Goal: Transaction & Acquisition: Subscribe to service/newsletter

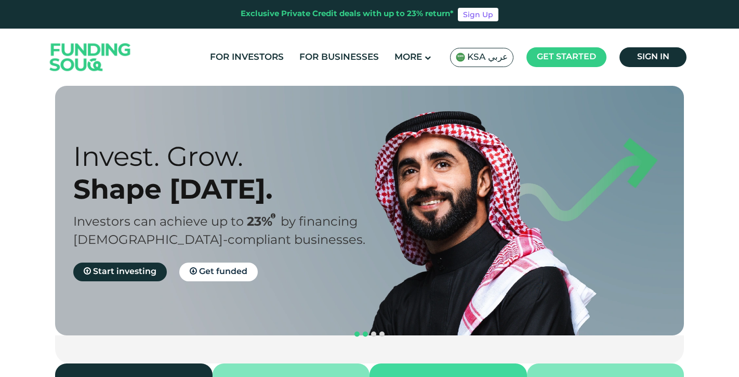
click at [364, 332] on span "navigation" at bounding box center [365, 334] width 5 height 5
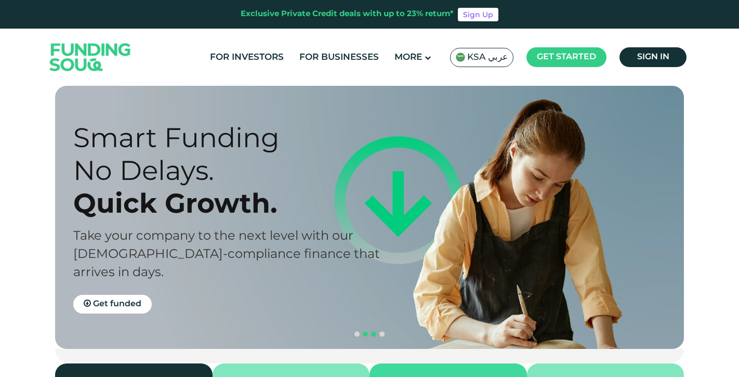
click at [372, 332] on span "navigation" at bounding box center [373, 334] width 5 height 5
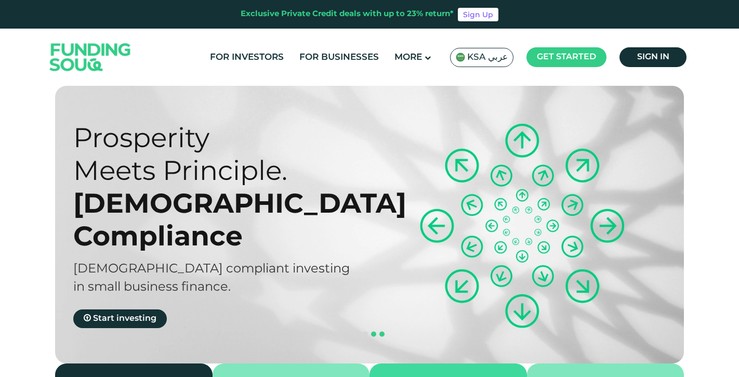
click at [383, 332] on span "navigation" at bounding box center [381, 334] width 5 height 5
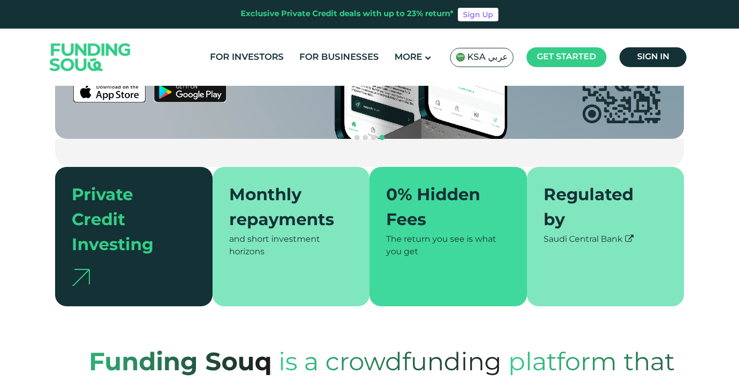
scroll to position [198, 0]
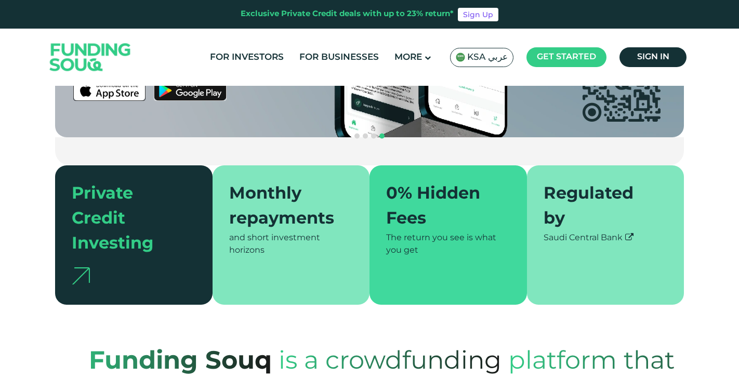
click at [632, 233] on icon at bounding box center [629, 237] width 8 height 8
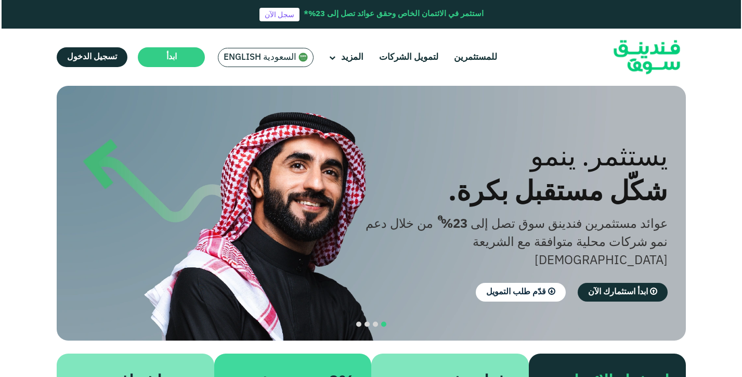
scroll to position [1, 0]
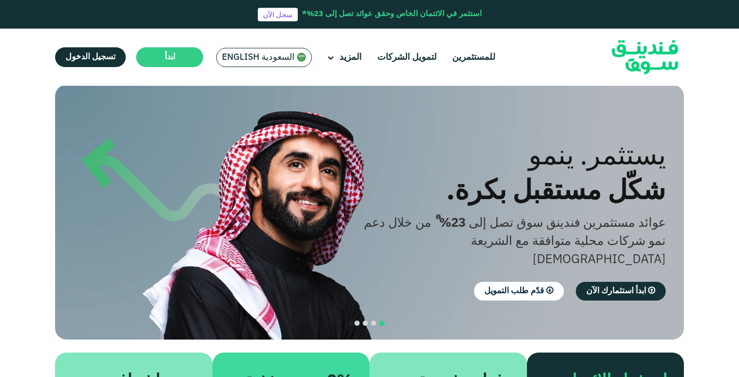
click at [240, 56] on span "السعودية English" at bounding box center [258, 57] width 73 height 12
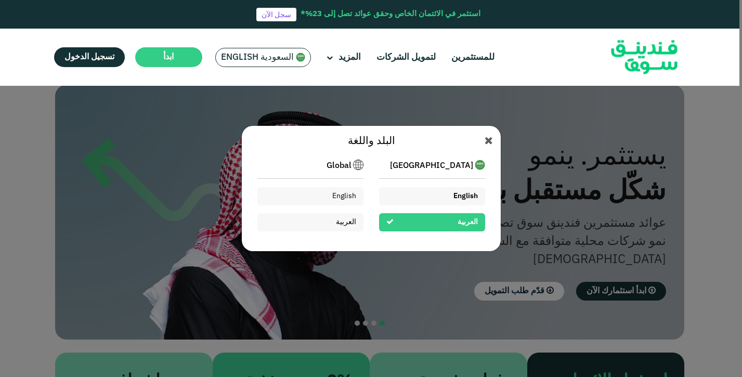
click at [441, 195] on div "English" at bounding box center [432, 196] width 106 height 18
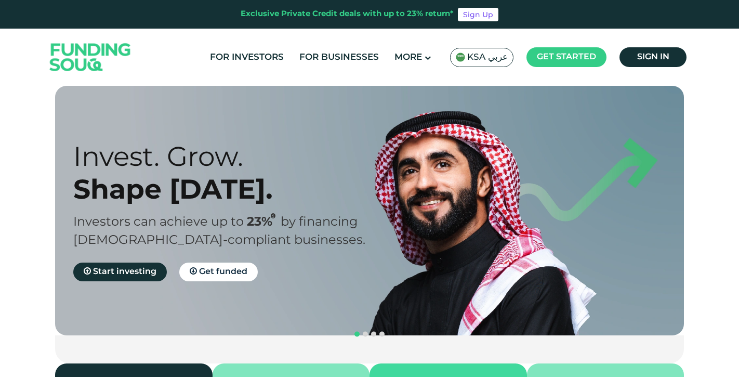
click at [487, 58] on span "KSA عربي" at bounding box center [487, 57] width 41 height 12
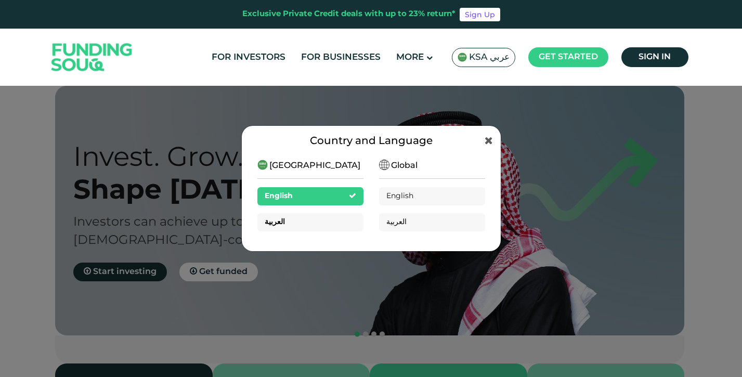
click at [325, 220] on div "العربية" at bounding box center [310, 222] width 106 height 18
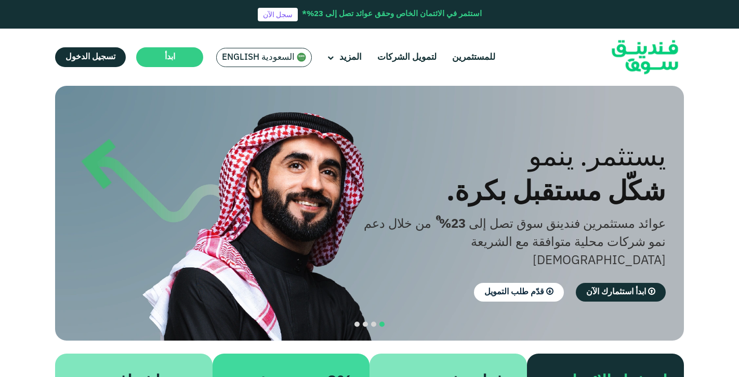
click at [708, 173] on section "الازدهار مع المبادئ. التوافق مع أحكام الشريعة الإسلامية استثمار متوافق مع الشري…" at bounding box center [369, 288] width 739 height 405
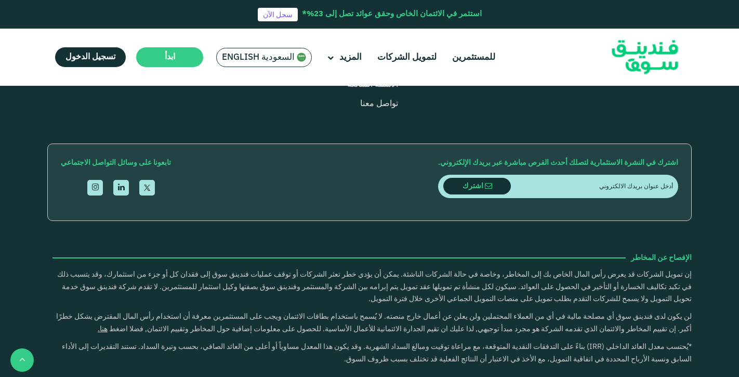
scroll to position [1286, 0]
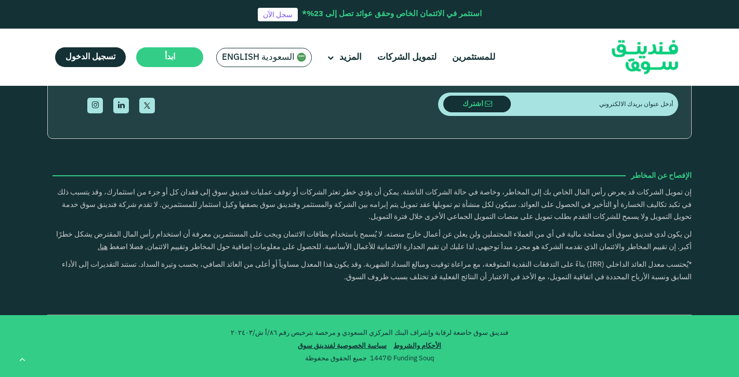
type tc-range-slider "4"
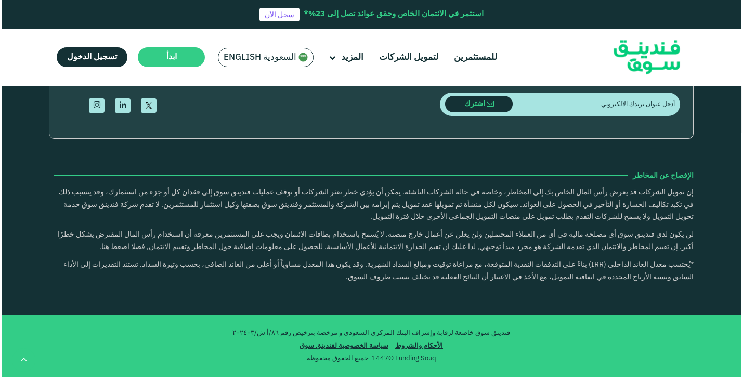
scroll to position [3279, 0]
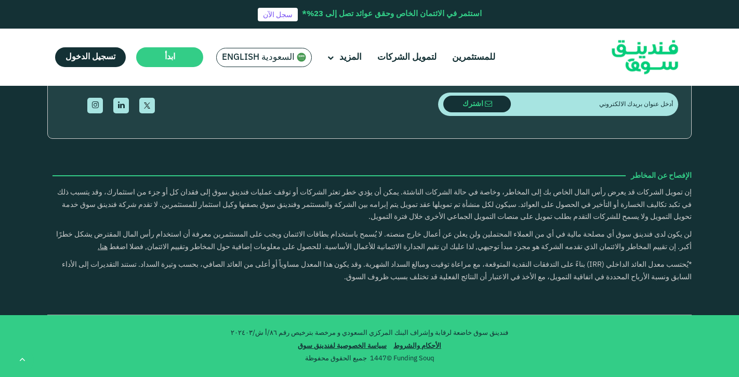
click at [235, 57] on span "السعودية English" at bounding box center [258, 57] width 73 height 12
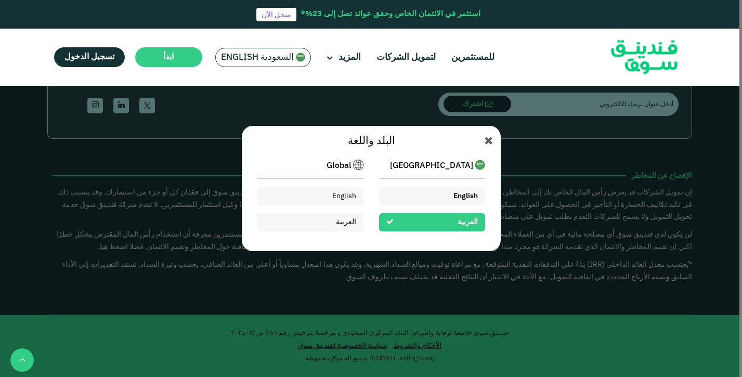
click at [422, 194] on div "English" at bounding box center [432, 196] width 106 height 18
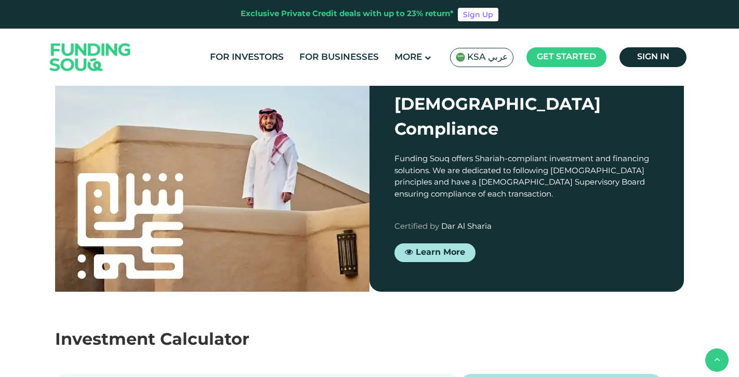
scroll to position [903, 0]
click at [473, 15] on link "Sign Up" at bounding box center [478, 15] width 41 height 14
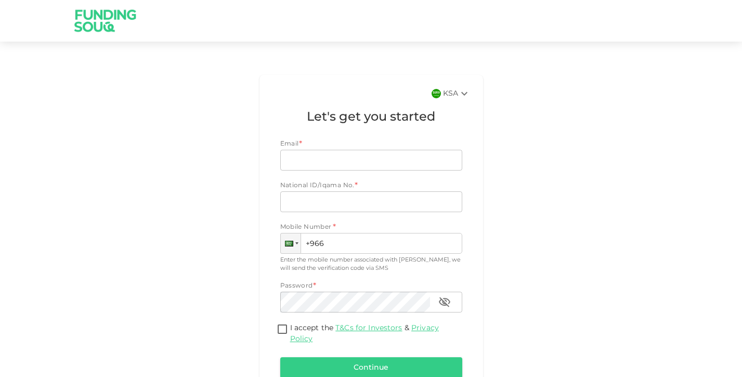
click at [458, 94] on icon at bounding box center [464, 93] width 12 height 12
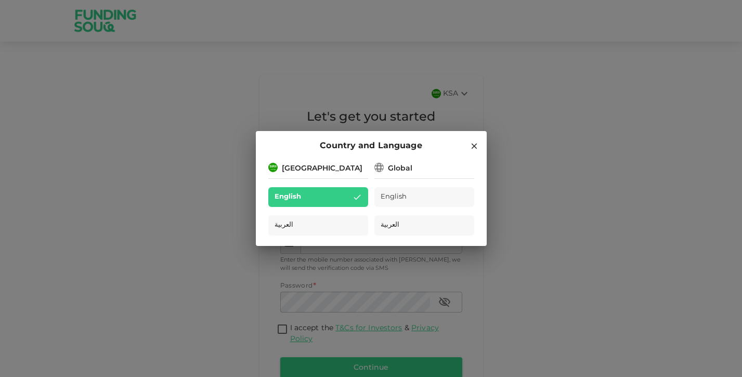
click at [511, 127] on div "Country and Language [GEOGRAPHIC_DATA] English العربية Global English العربية" at bounding box center [371, 188] width 742 height 377
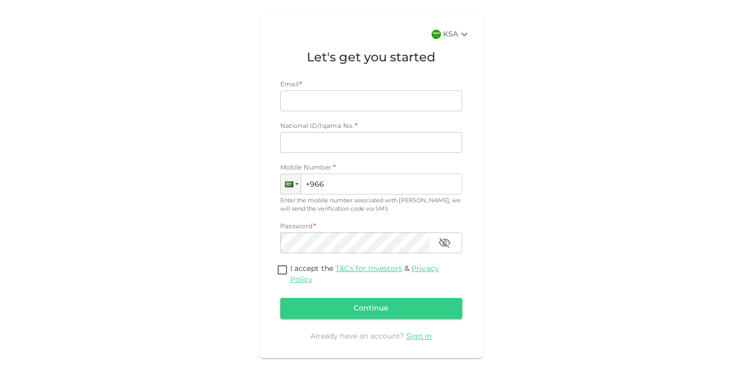
scroll to position [61, 0]
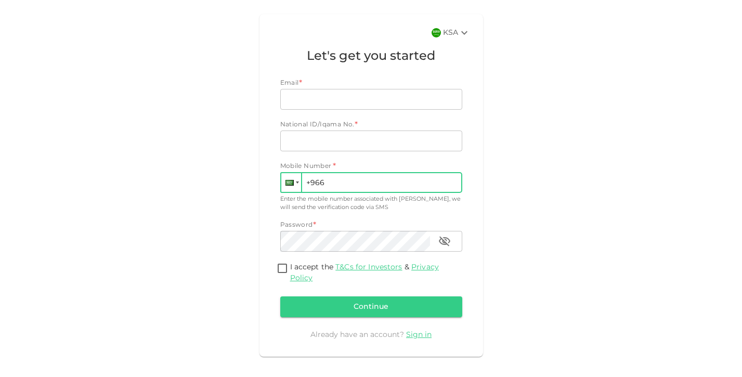
click at [289, 181] on div at bounding box center [291, 182] width 20 height 19
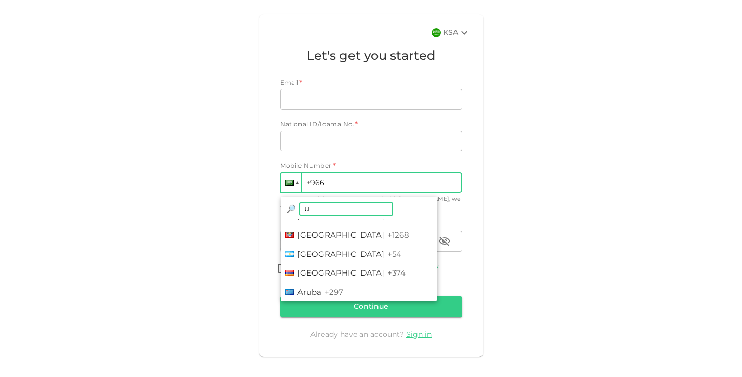
scroll to position [0, 0]
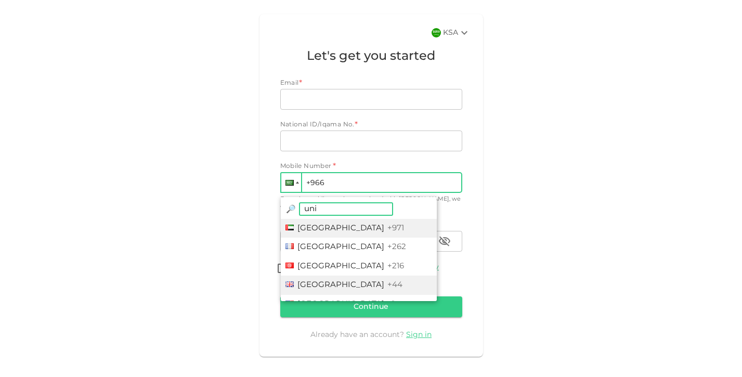
type input "uni"
click at [330, 281] on li "[GEOGRAPHIC_DATA] +44" at bounding box center [359, 284] width 156 height 19
type input "+44"
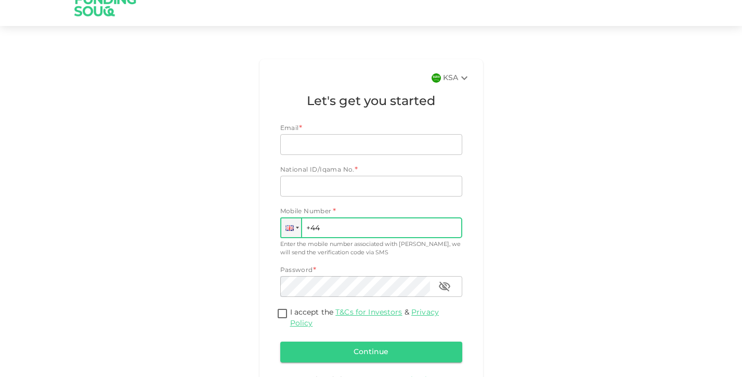
scroll to position [11, 0]
